Goal: Transaction & Acquisition: Purchase product/service

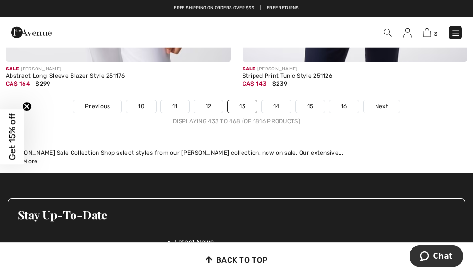
scroll to position [7140, 0]
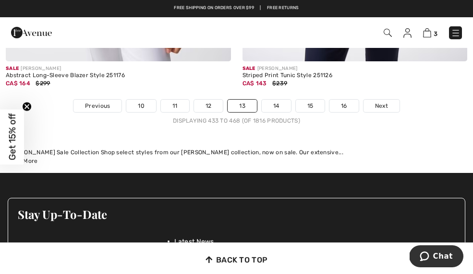
click at [383, 102] on span "Next" at bounding box center [381, 106] width 13 height 9
click at [392, 105] on link "Next" at bounding box center [381, 106] width 36 height 12
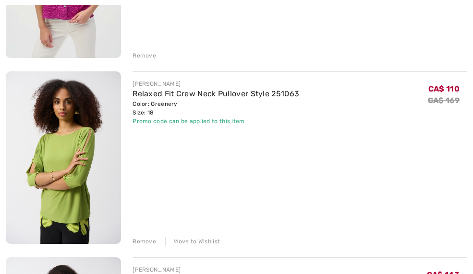
scroll to position [443, 0]
click at [133, 97] on link "Relaxed Fit Crew Neck Pullover Style 251063" at bounding box center [215, 93] width 166 height 9
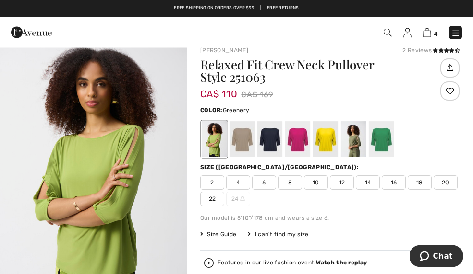
scroll to position [0, 0]
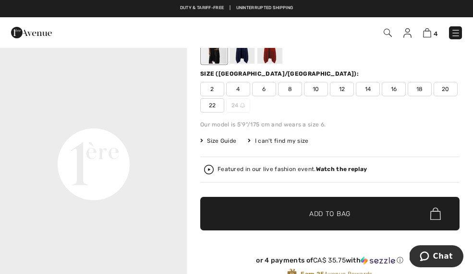
scroll to position [443, 0]
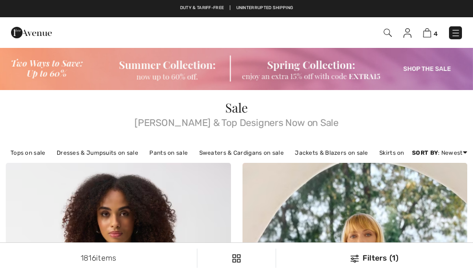
scroll to position [3097, 0]
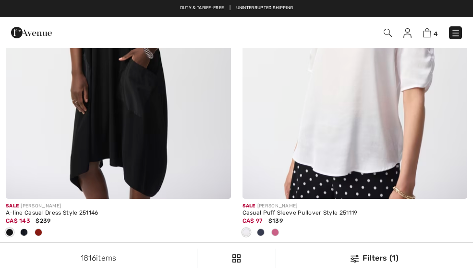
checkbox input "true"
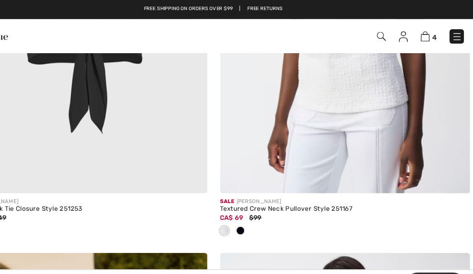
scroll to position [1094, 0]
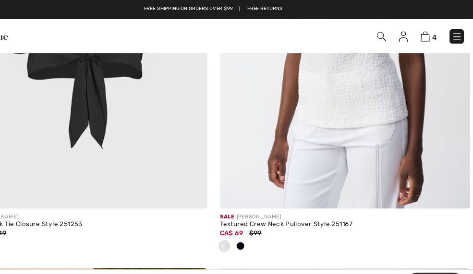
click at [423, 32] on img at bounding box center [427, 32] width 8 height 9
click at [423, 30] on img at bounding box center [427, 32] width 8 height 9
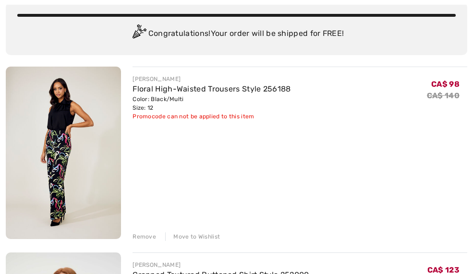
scroll to position [75, 0]
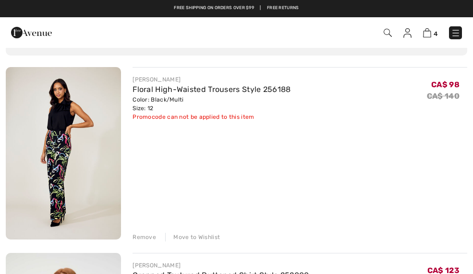
click at [139, 234] on div "Remove" at bounding box center [144, 237] width 24 height 9
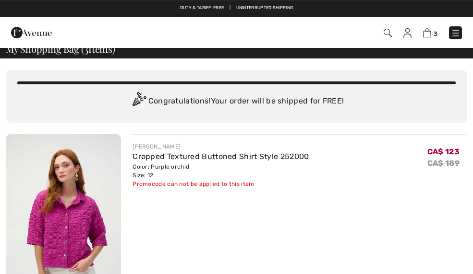
scroll to position [0, 0]
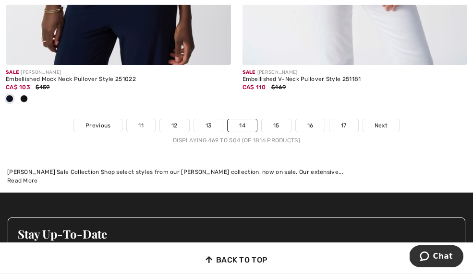
scroll to position [7188, 0]
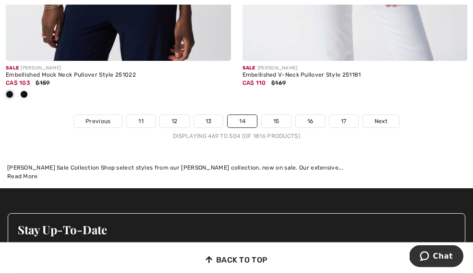
click at [378, 117] on span "Next" at bounding box center [380, 121] width 13 height 9
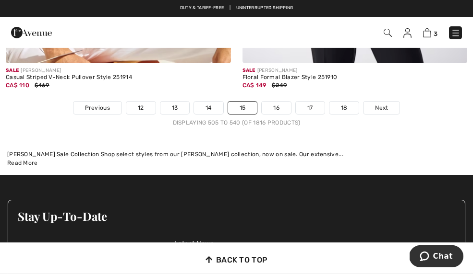
scroll to position [7057, 0]
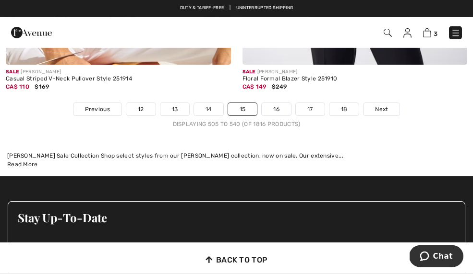
click at [269, 103] on link "16" at bounding box center [275, 109] width 29 height 12
click at [270, 103] on link "16" at bounding box center [275, 109] width 29 height 12
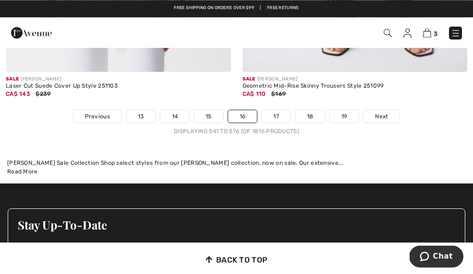
scroll to position [6971, 0]
click at [389, 110] on link "Next" at bounding box center [381, 116] width 36 height 12
click at [384, 112] on span "Next" at bounding box center [381, 116] width 13 height 9
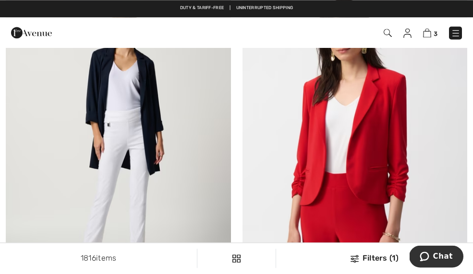
scroll to position [4436, 0]
click at [416, 165] on img at bounding box center [354, 144] width 225 height 337
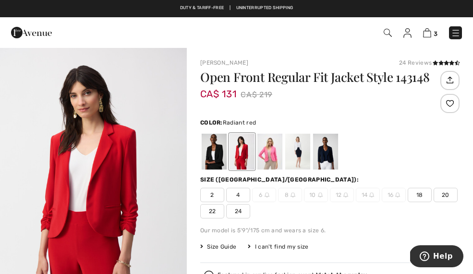
click at [245, 149] on div at bounding box center [241, 152] width 25 height 36
click at [272, 154] on div at bounding box center [269, 152] width 25 height 36
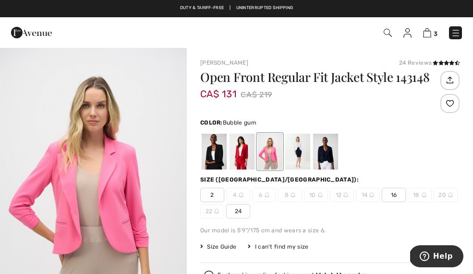
click at [207, 153] on div at bounding box center [213, 152] width 25 height 36
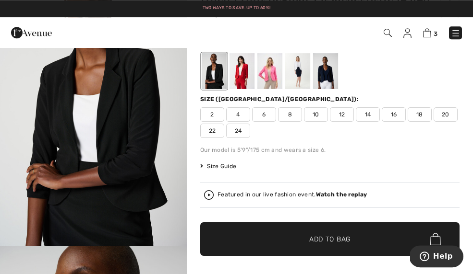
scroll to position [81, 0]
click at [220, 168] on span "Size Guide" at bounding box center [218, 166] width 36 height 9
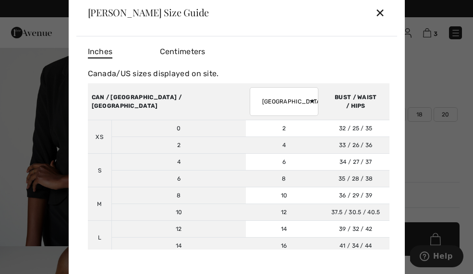
scroll to position [0, 0]
click at [380, 15] on div "✕" at bounding box center [380, 12] width 10 height 20
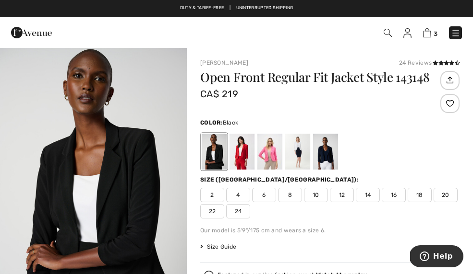
click at [246, 154] on div at bounding box center [241, 152] width 25 height 36
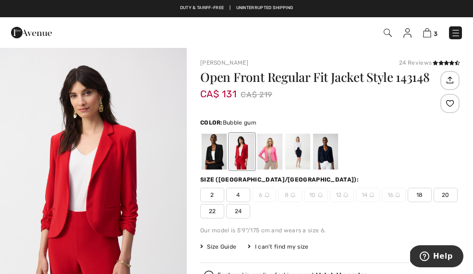
click at [267, 150] on div at bounding box center [269, 152] width 25 height 36
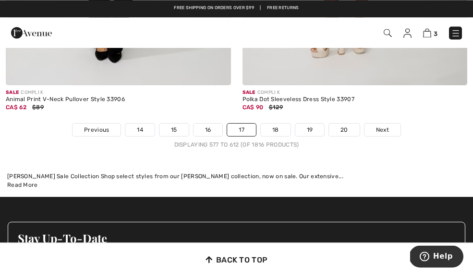
scroll to position [7067, 0]
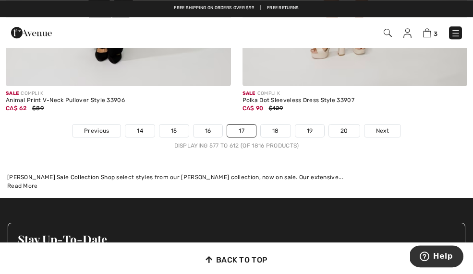
click at [271, 125] on link "18" at bounding box center [276, 131] width 30 height 12
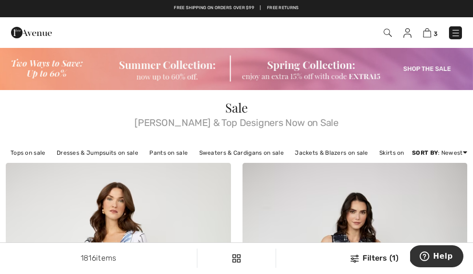
click at [425, 37] on img at bounding box center [427, 32] width 8 height 9
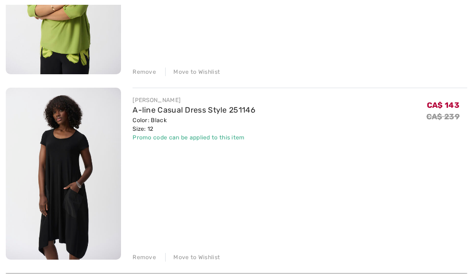
scroll to position [426, 0]
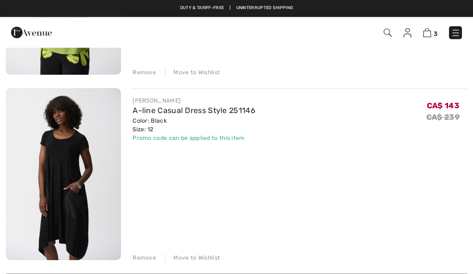
click at [208, 254] on div "Move to Wishlist" at bounding box center [192, 258] width 55 height 9
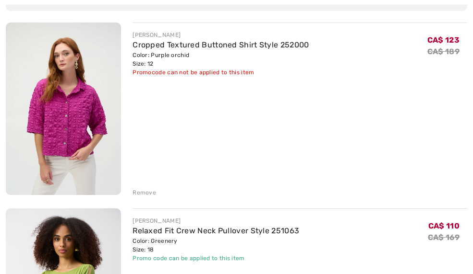
scroll to position [120, 0]
click at [140, 192] on div "Remove" at bounding box center [144, 192] width 24 height 9
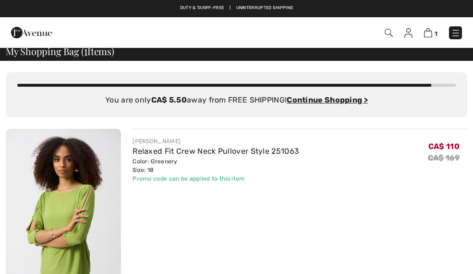
scroll to position [0, 0]
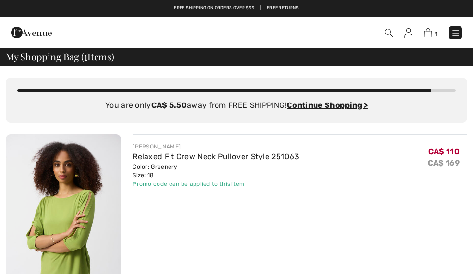
click at [411, 28] on img at bounding box center [408, 33] width 8 height 10
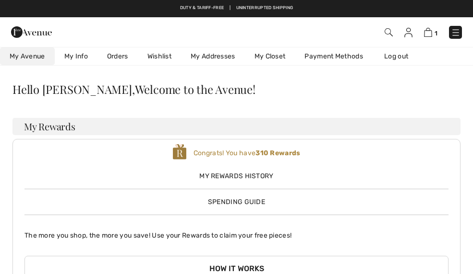
click at [390, 30] on img at bounding box center [388, 32] width 8 height 8
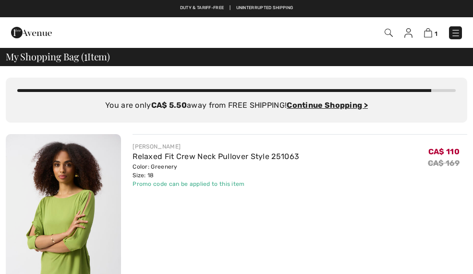
click at [391, 19] on div "1 Checkout 1 An item has been added to your Shopping Bag. Checkout" at bounding box center [236, 32] width 473 height 31
click at [388, 32] on img at bounding box center [388, 33] width 8 height 8
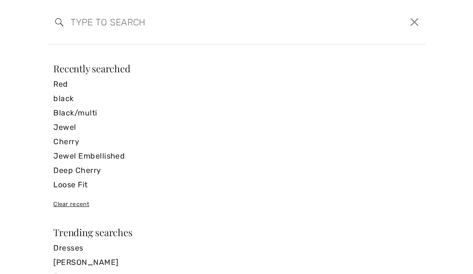
click at [72, 30] on input "search" at bounding box center [194, 22] width 263 height 29
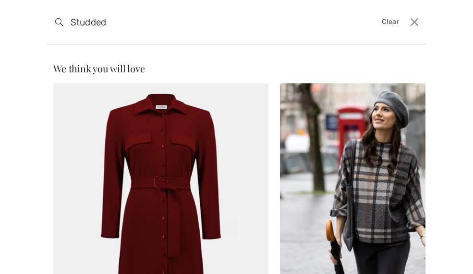
type input "Studded"
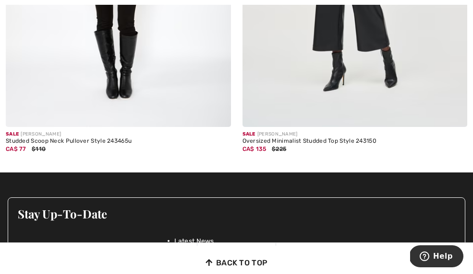
scroll to position [336, 0]
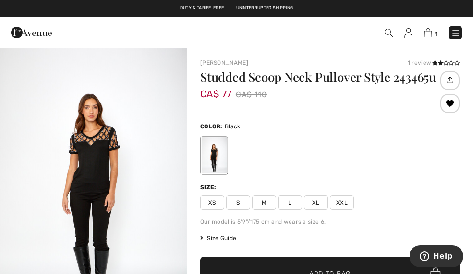
click at [292, 203] on span "L" at bounding box center [290, 203] width 24 height 14
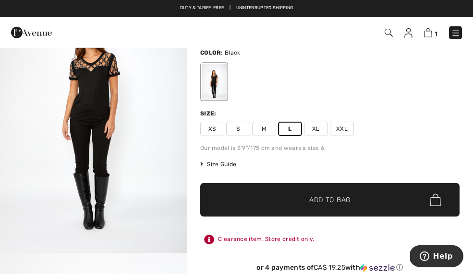
scroll to position [75, 0]
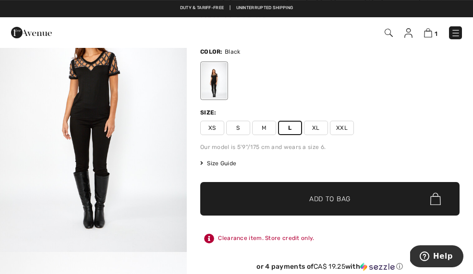
click at [358, 205] on span "✔ Added to Bag Add to Bag" at bounding box center [329, 199] width 259 height 34
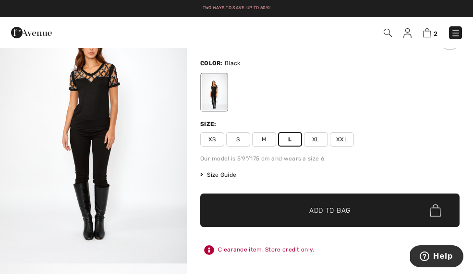
scroll to position [0, 0]
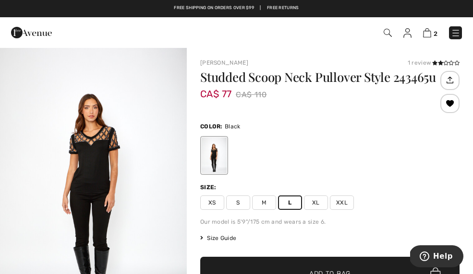
click at [430, 30] on img at bounding box center [427, 32] width 8 height 9
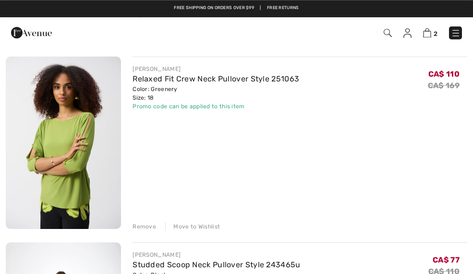
scroll to position [85, 0]
click at [78, 124] on img at bounding box center [63, 143] width 115 height 173
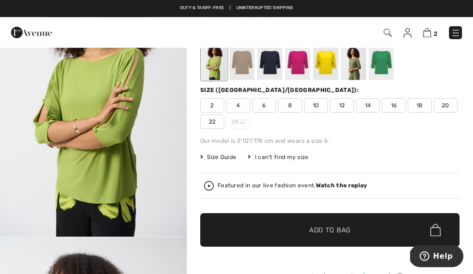
scroll to position [95, 0]
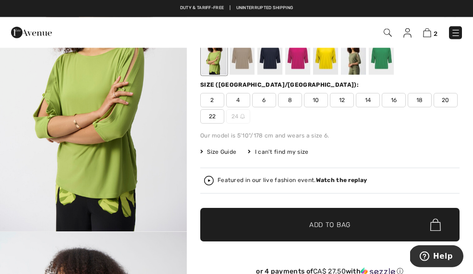
click at [225, 148] on span "Size Guide" at bounding box center [218, 152] width 36 height 9
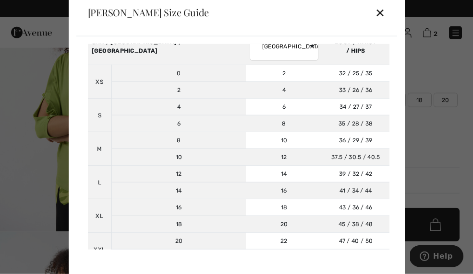
scroll to position [54, 0]
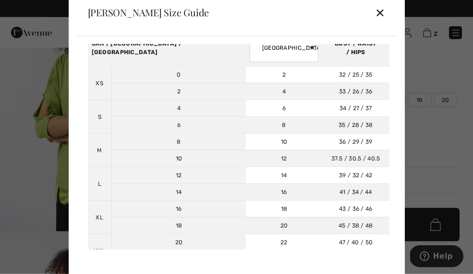
click at [384, 21] on div "✕" at bounding box center [380, 12] width 10 height 20
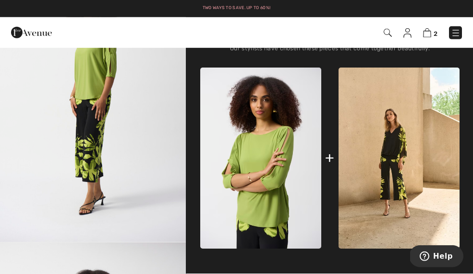
scroll to position [409, 0]
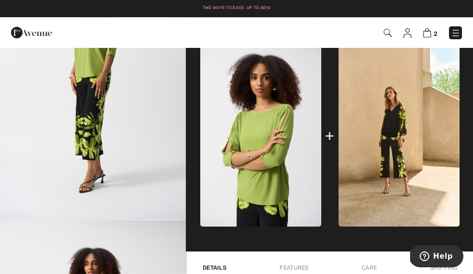
click at [291, 165] on img at bounding box center [260, 136] width 121 height 181
click at [415, 127] on img at bounding box center [398, 137] width 121 height 182
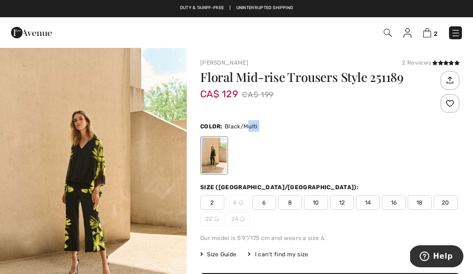
click at [430, 31] on img at bounding box center [427, 32] width 8 height 9
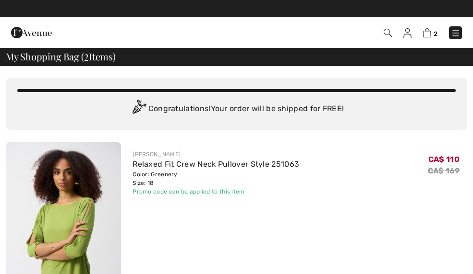
click at [430, 31] on img at bounding box center [427, 32] width 8 height 9
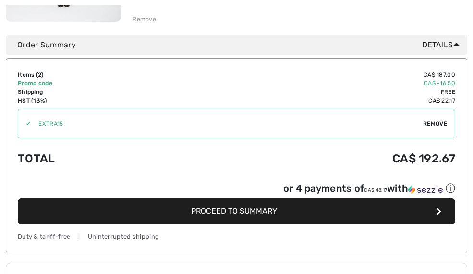
scroll to position [480, 0]
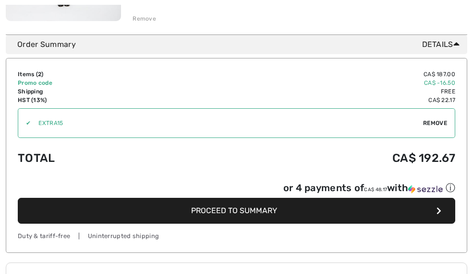
click at [390, 212] on button "Proceed to Summary" at bounding box center [236, 211] width 437 height 26
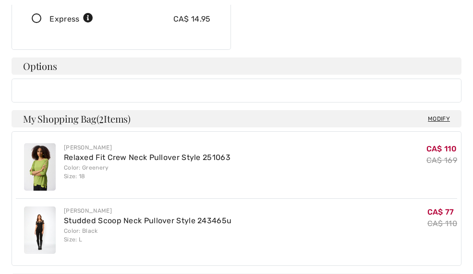
scroll to position [240, 0]
click at [221, 153] on link "Relaxed Fit Crew Neck Pullover Style 251063" at bounding box center [147, 157] width 166 height 9
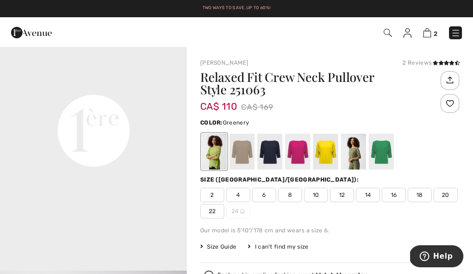
scroll to position [573, 0]
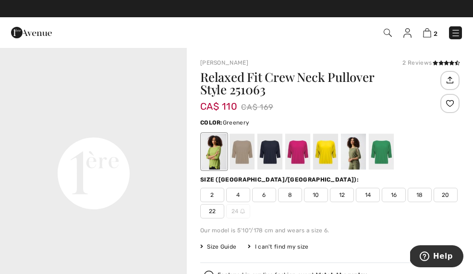
click at [227, 245] on span "Size Guide" at bounding box center [218, 247] width 36 height 9
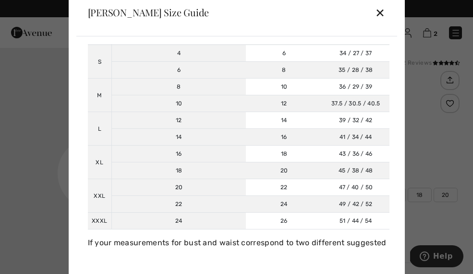
scroll to position [108, 0]
click at [385, 12] on div "✕" at bounding box center [380, 12] width 10 height 20
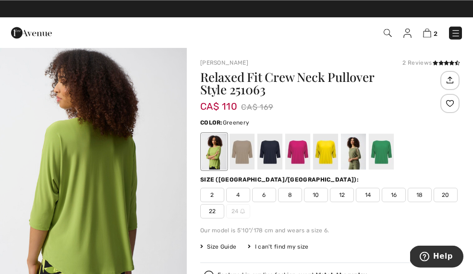
scroll to position [0, 0]
click at [427, 34] on img at bounding box center [427, 32] width 8 height 9
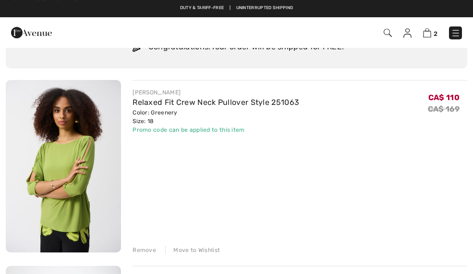
scroll to position [51, 0]
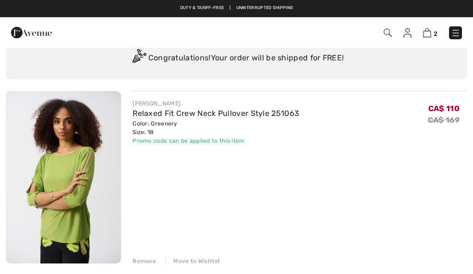
click at [288, 103] on div "[PERSON_NAME]" at bounding box center [215, 103] width 166 height 9
click at [241, 106] on div "[PERSON_NAME]" at bounding box center [215, 103] width 166 height 9
click at [245, 109] on link "Relaxed Fit Crew Neck Pullover Style 251063" at bounding box center [215, 113] width 166 height 9
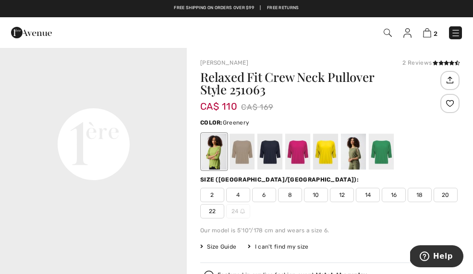
scroll to position [591, 0]
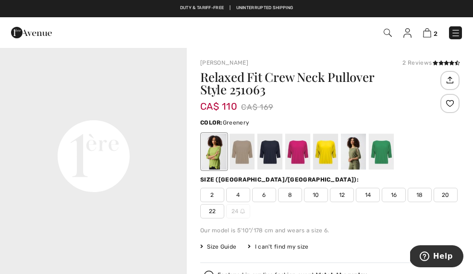
click at [426, 32] on img at bounding box center [427, 32] width 8 height 9
click at [435, 28] on link "2" at bounding box center [430, 33] width 14 height 12
click at [436, 30] on span "2" at bounding box center [435, 33] width 4 height 7
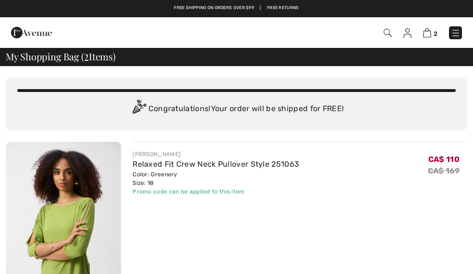
click at [430, 29] on img at bounding box center [427, 32] width 8 height 9
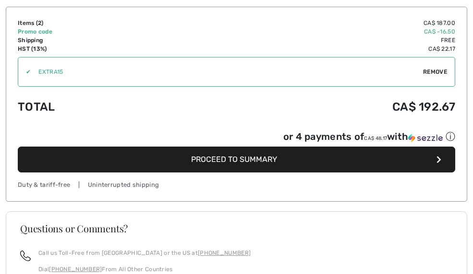
scroll to position [533, 0]
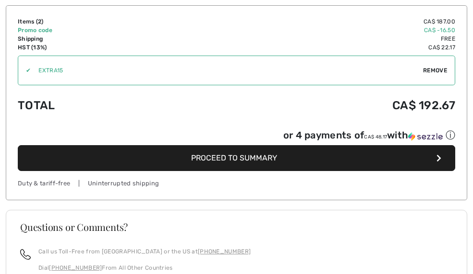
click at [285, 162] on button "Proceed to Summary" at bounding box center [236, 158] width 437 height 26
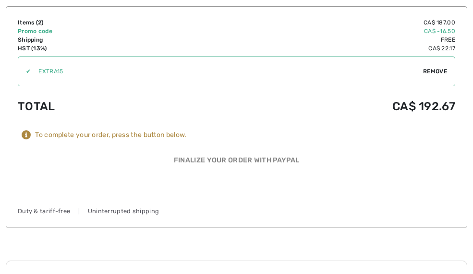
scroll to position [672, 0]
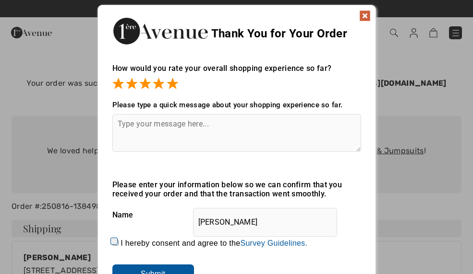
click at [365, 19] on img at bounding box center [365, 16] width 12 height 12
